Goal: Transaction & Acquisition: Purchase product/service

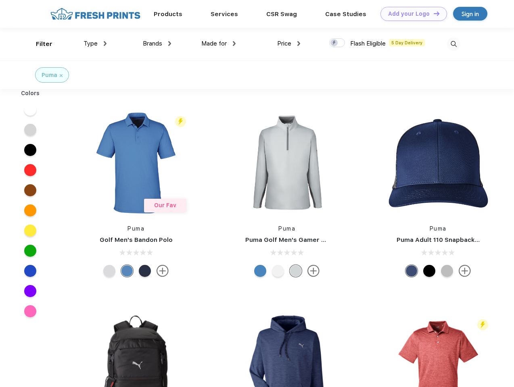
click at [411, 14] on link "Add your Logo Design Tool" at bounding box center [413, 14] width 67 height 14
click at [0, 0] on div "Design Tool" at bounding box center [0, 0] width 0 height 0
click at [433, 13] on link "Add your Logo Design Tool" at bounding box center [413, 14] width 67 height 14
click at [39, 44] on div "Filter" at bounding box center [44, 44] width 17 height 9
click at [95, 44] on span "Type" at bounding box center [90, 43] width 14 height 7
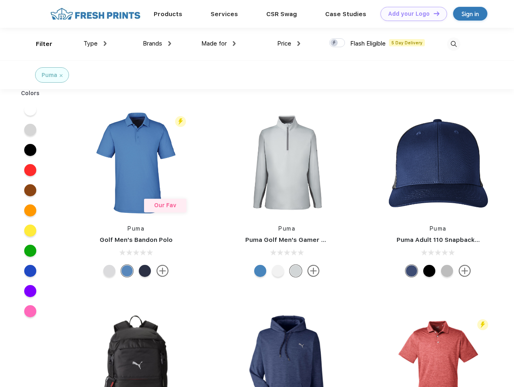
click at [157, 44] on span "Brands" at bounding box center [152, 43] width 19 height 7
click at [219, 44] on span "Made for" at bounding box center [213, 43] width 25 height 7
click at [289, 44] on span "Price" at bounding box center [284, 43] width 14 height 7
click at [337, 43] on div at bounding box center [337, 42] width 16 height 9
click at [334, 43] on input "checkbox" at bounding box center [331, 40] width 5 height 5
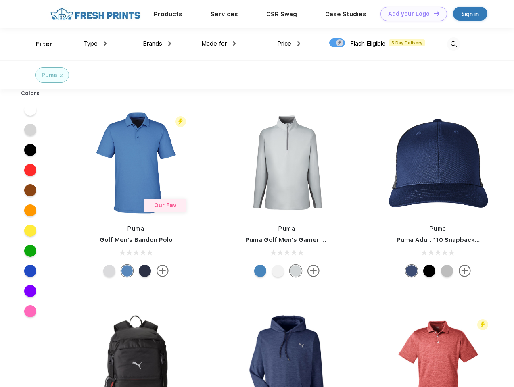
click at [453, 44] on img at bounding box center [453, 44] width 13 height 13
